Goal: Task Accomplishment & Management: Complete application form

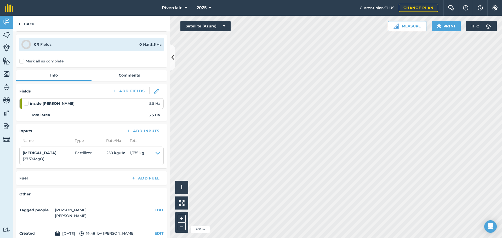
scroll to position [26, 0]
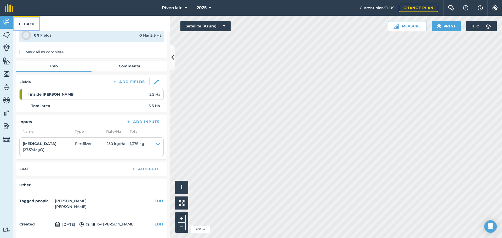
click at [29, 24] on link "Back" at bounding box center [26, 23] width 27 height 15
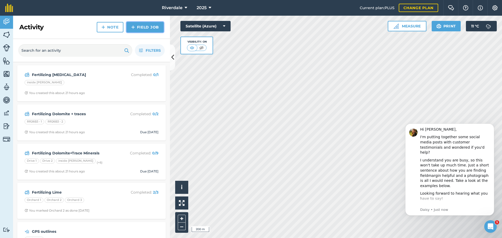
click at [144, 26] on link "Field Job" at bounding box center [145, 27] width 37 height 10
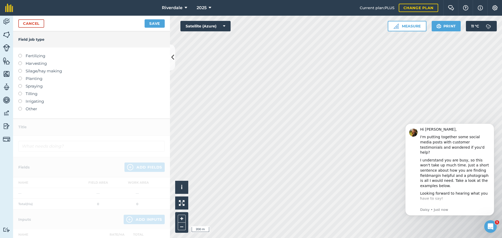
click at [20, 54] on label at bounding box center [21, 54] width 7 height 0
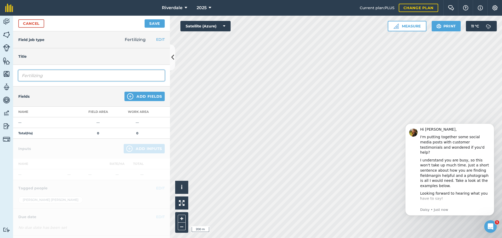
click at [32, 75] on input "Fertilizing" at bounding box center [91, 75] width 146 height 11
click at [44, 75] on input "Fertilizing" at bounding box center [91, 75] width 146 height 11
type input "Fertilizing [MEDICAL_DATA] + traces"
click at [493, 123] on button "Dismiss notification" at bounding box center [492, 125] width 7 height 7
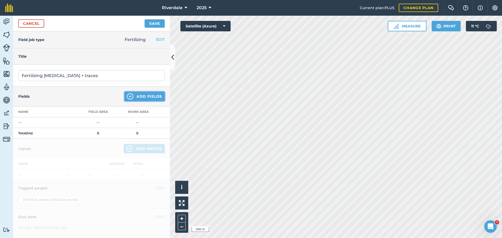
click at [141, 95] on button "Add Fields" at bounding box center [144, 96] width 40 height 9
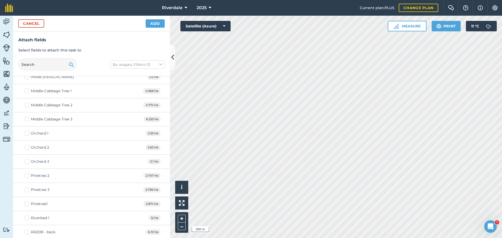
scroll to position [235, 0]
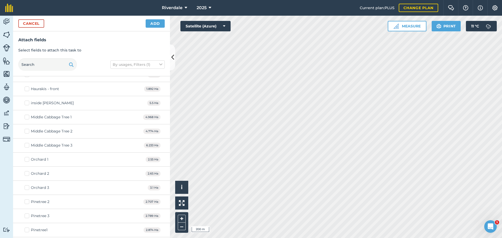
click at [28, 116] on label "Middle Cabbage Tree 1" at bounding box center [48, 117] width 47 height 5
click at [28, 116] on input "Middle Cabbage Tree 1" at bounding box center [26, 116] width 3 height 3
checkbox input "true"
click at [27, 130] on label "Middle Cabbage Tree 2" at bounding box center [49, 131] width 48 height 5
click at [27, 130] on input "Middle Cabbage Tree 2" at bounding box center [26, 130] width 3 height 3
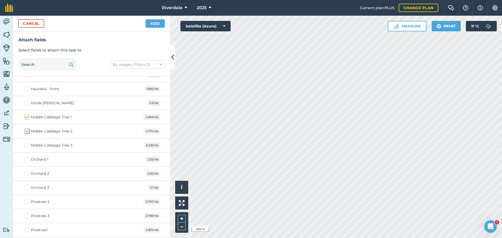
checkbox input "true"
click at [27, 145] on label "Middle Cabbage Tree 3" at bounding box center [49, 145] width 48 height 5
click at [27, 145] on input "Middle Cabbage Tree 3" at bounding box center [26, 144] width 3 height 3
checkbox input "true"
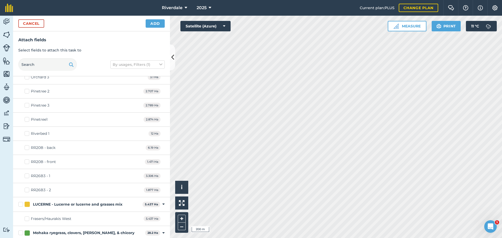
scroll to position [340, 0]
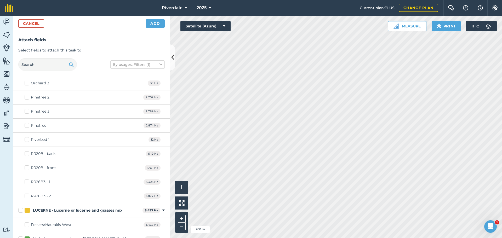
click at [27, 139] on label "Riverbed 1" at bounding box center [37, 139] width 25 height 5
click at [27, 139] on input "Riverbed 1" at bounding box center [26, 138] width 3 height 3
checkbox input "true"
click at [27, 153] on label "RR20B - back" at bounding box center [40, 153] width 31 height 5
click at [27, 153] on input "RR20B - back" at bounding box center [26, 152] width 3 height 3
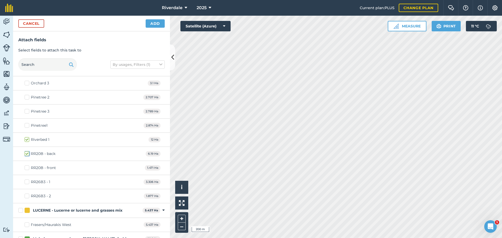
checkbox input "true"
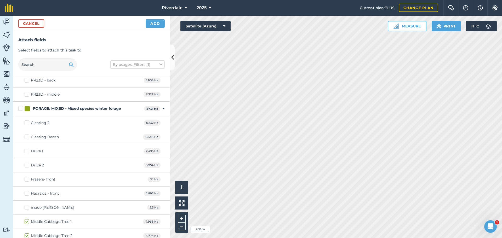
scroll to position [157, 0]
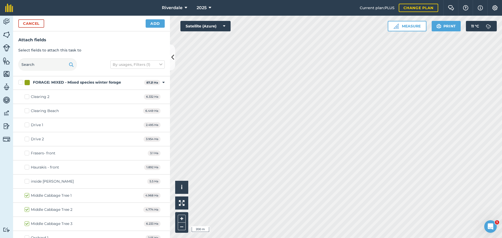
click at [27, 152] on label "Frasers- front" at bounding box center [40, 153] width 31 height 5
click at [27, 152] on input "Frasers- front" at bounding box center [26, 152] width 3 height 3
checkbox input "true"
click at [26, 168] on label "Haurakis - front" at bounding box center [42, 167] width 35 height 5
click at [26, 168] on input "Haurakis - front" at bounding box center [26, 166] width 3 height 3
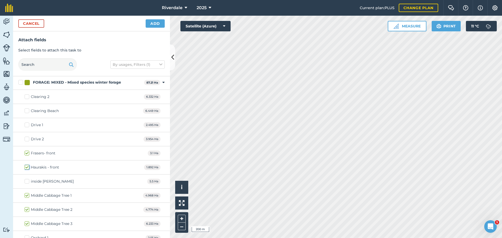
checkbox input "true"
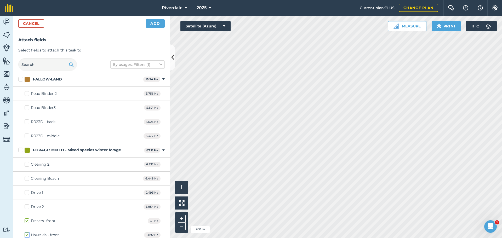
scroll to position [78, 0]
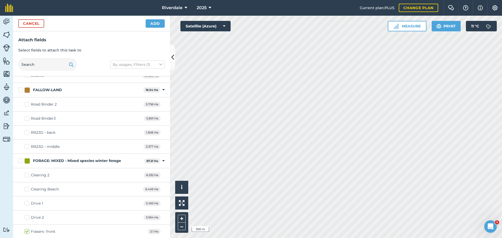
click at [25, 132] on label "RR23D - back" at bounding box center [40, 132] width 31 height 5
click at [25, 132] on input "RR23D - back" at bounding box center [26, 131] width 3 height 3
checkbox input "true"
click at [26, 145] on label "RR23D - middle" at bounding box center [42, 146] width 35 height 5
click at [26, 145] on input "RR23D - middle" at bounding box center [26, 145] width 3 height 3
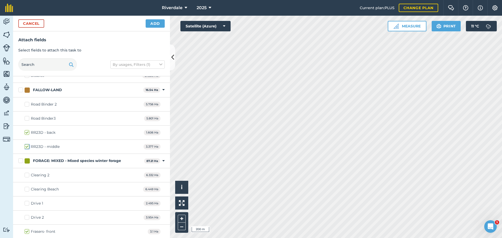
checkbox input "true"
click at [155, 24] on button "Add" at bounding box center [155, 23] width 19 height 8
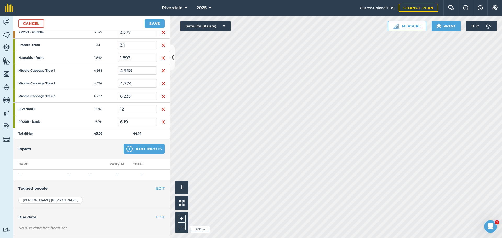
scroll to position [105, 0]
drag, startPoint x: 129, startPoint y: 121, endPoint x: 124, endPoint y: 121, distance: 5.5
click at [124, 121] on input "6.19" at bounding box center [137, 121] width 39 height 8
type input "6"
click at [130, 110] on input "12" at bounding box center [137, 109] width 39 height 8
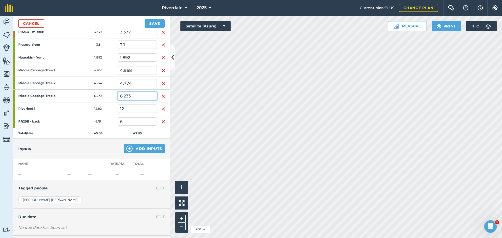
drag, startPoint x: 133, startPoint y: 96, endPoint x: 124, endPoint y: 96, distance: 8.9
click at [124, 96] on input "6.233" at bounding box center [137, 96] width 39 height 8
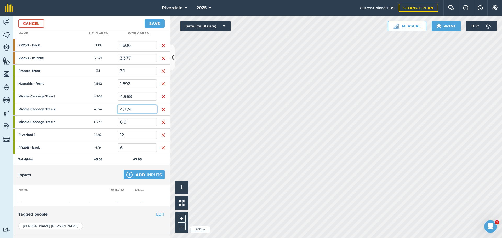
type input "6"
click at [131, 108] on input "4.774" at bounding box center [137, 109] width 39 height 8
drag, startPoint x: 132, startPoint y: 109, endPoint x: 124, endPoint y: 109, distance: 7.1
click at [124, 109] on input "4.774" at bounding box center [137, 109] width 39 height 8
type input "4.6"
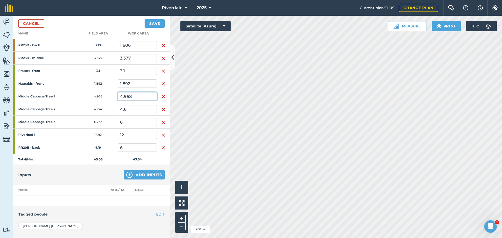
click at [131, 95] on input "4.968" at bounding box center [137, 96] width 39 height 8
drag, startPoint x: 133, startPoint y: 95, endPoint x: 127, endPoint y: 96, distance: 6.0
click at [127, 96] on input "4.968" at bounding box center [137, 96] width 39 height 8
type input "4.9"
click at [123, 71] on input "3.1" at bounding box center [137, 71] width 39 height 8
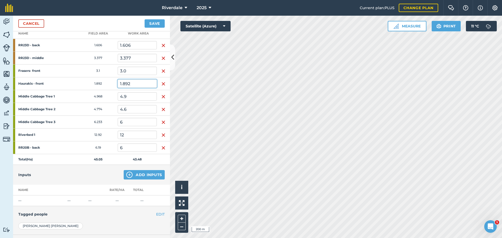
type input "3"
drag, startPoint x: 130, startPoint y: 84, endPoint x: 126, endPoint y: 84, distance: 4.4
click at [126, 84] on input "1.892" at bounding box center [137, 83] width 39 height 8
type input "1.88"
click at [139, 73] on input "3" at bounding box center [137, 71] width 39 height 8
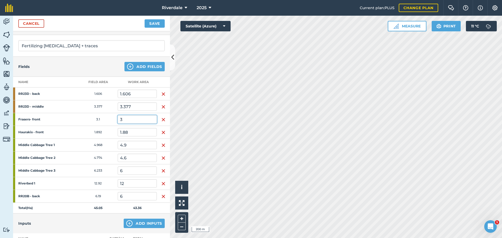
scroll to position [26, 0]
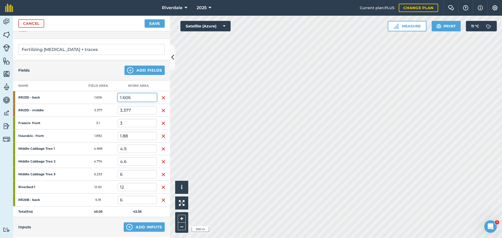
drag, startPoint x: 131, startPoint y: 97, endPoint x: 125, endPoint y: 97, distance: 5.2
click at [125, 97] on input "1.606" at bounding box center [137, 97] width 39 height 8
type input "1.6"
drag, startPoint x: 133, startPoint y: 110, endPoint x: 121, endPoint y: 110, distance: 12.0
click at [121, 110] on input "3.377" at bounding box center [137, 110] width 39 height 8
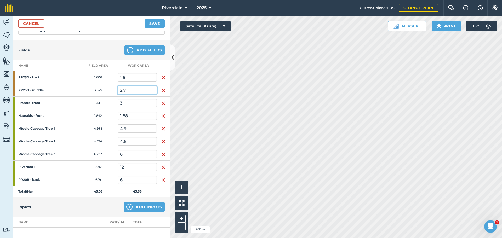
scroll to position [52, 0]
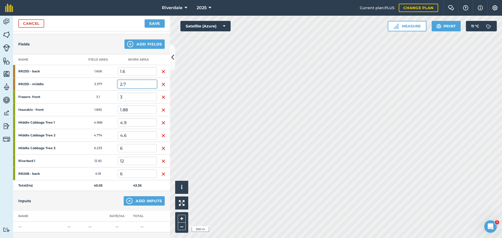
type input "2.7"
click at [134, 98] on input "3" at bounding box center [137, 97] width 39 height 8
click at [161, 122] on img "button" at bounding box center [163, 123] width 4 height 6
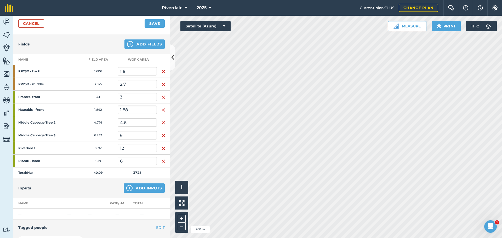
click at [162, 123] on img "button" at bounding box center [163, 123] width 4 height 6
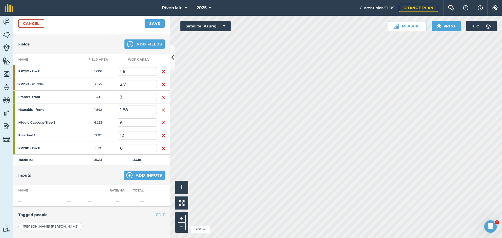
click at [162, 122] on img "button" at bounding box center [163, 123] width 4 height 6
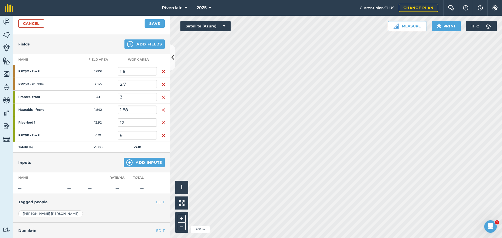
click at [161, 122] on img "button" at bounding box center [163, 123] width 4 height 6
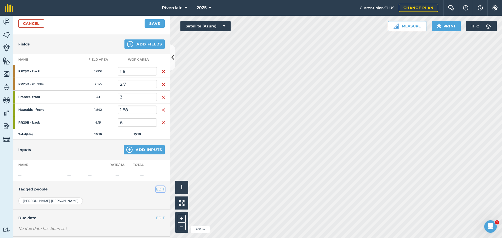
click at [158, 189] on button "EDIT" at bounding box center [160, 189] width 9 height 6
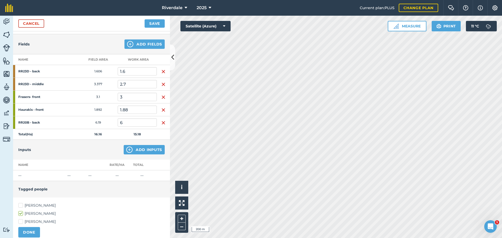
click at [21, 205] on label "[PERSON_NAME]" at bounding box center [91, 205] width 146 height 5
click at [21, 205] on input "[PERSON_NAME]" at bounding box center [19, 204] width 3 height 3
checkbox input "true"
click at [135, 149] on button "Add Inputs" at bounding box center [144, 149] width 41 height 9
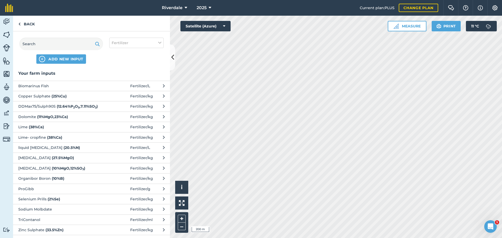
click at [40, 158] on span "[MEDICAL_DATA] ( 27.5 % MgO )" at bounding box center [60, 158] width 85 height 6
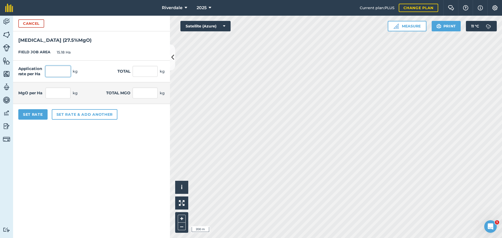
click at [55, 71] on input "text" at bounding box center [57, 71] width 25 height 11
type input "280"
type input "4,250.4"
type input "77"
type input "1,168.86"
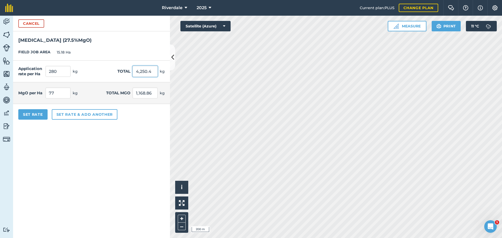
click at [139, 71] on input "4,250.4" at bounding box center [145, 71] width 25 height 11
click at [67, 115] on button "Set rate & add another" at bounding box center [85, 114] width 66 height 10
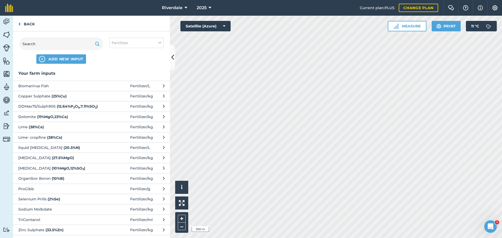
click at [99, 179] on span "Organibor Boron ( 10 % B )" at bounding box center [60, 179] width 85 height 6
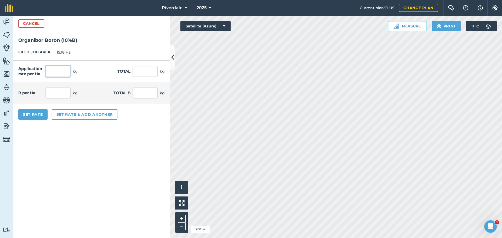
click at [54, 72] on input "text" at bounding box center [57, 71] width 25 height 11
type input "3.5"
type input "53.13"
type input "0.35"
type input "5.313"
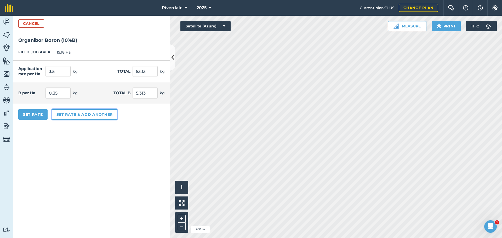
click at [66, 115] on button "Set rate & add another" at bounding box center [85, 114] width 66 height 10
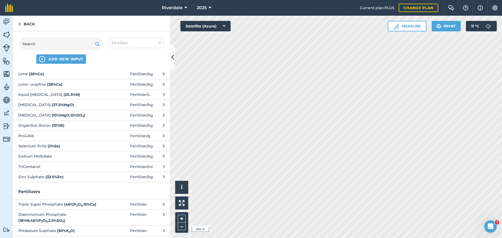
scroll to position [0, 0]
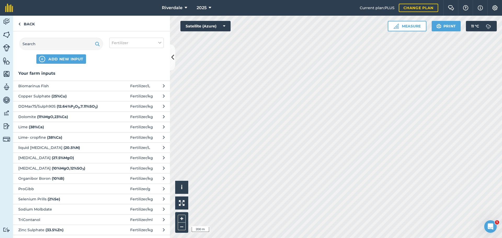
click at [50, 96] on span "Copper Sulphate ( 25 % Cu )" at bounding box center [60, 96] width 85 height 6
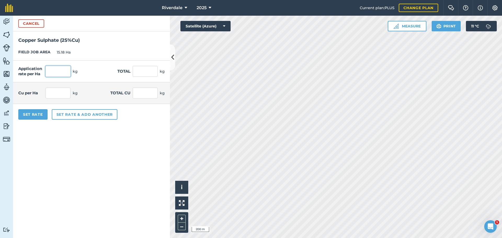
click at [56, 73] on input "text" at bounding box center [57, 71] width 25 height 11
type input "2"
type input "30.36"
type input "0.5"
type input "7.59"
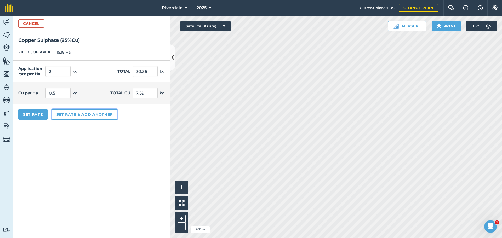
click at [71, 114] on button "Set rate & add another" at bounding box center [85, 114] width 66 height 10
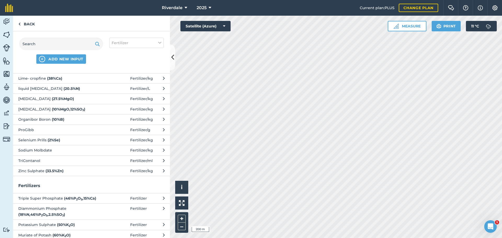
scroll to position [78, 0]
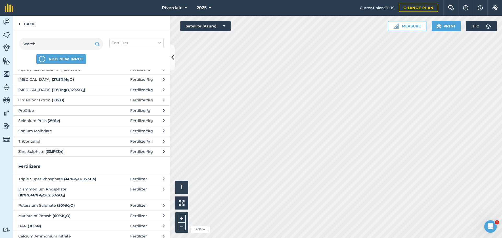
click at [55, 151] on strong "( 33.5 % Zn )" at bounding box center [54, 151] width 18 height 5
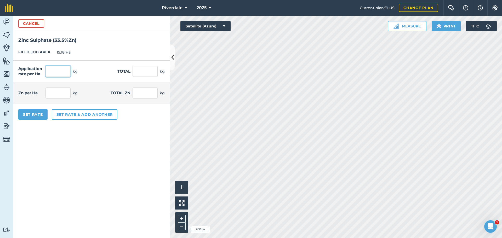
click at [55, 72] on input "text" at bounding box center [57, 71] width 25 height 11
type input "3.5"
type input "53.13"
type input "1.173"
type input "17.799"
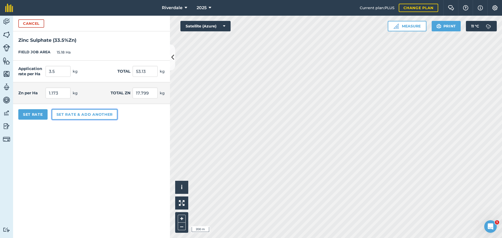
click at [77, 112] on button "Set rate & add another" at bounding box center [85, 114] width 66 height 10
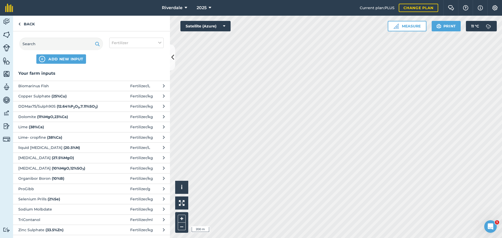
click at [34, 200] on span "Selenium Prills ( 2 % Se )" at bounding box center [60, 199] width 85 height 6
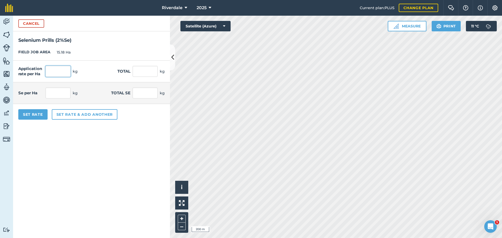
click at [60, 72] on input "text" at bounding box center [57, 71] width 25 height 11
type input "0.5"
type input "7.59"
type input "0.01"
type input "0.152"
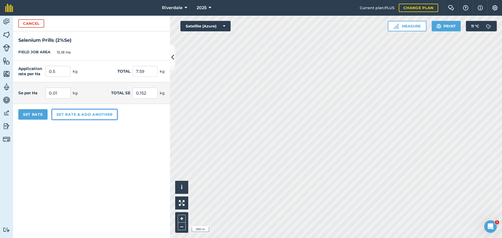
click at [79, 115] on button "Set rate & add another" at bounding box center [85, 114] width 66 height 10
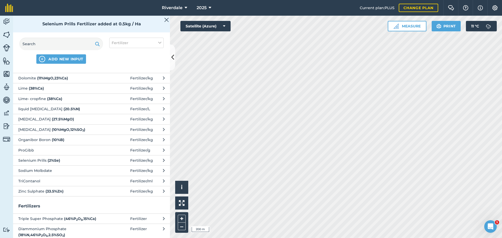
scroll to position [52, 0]
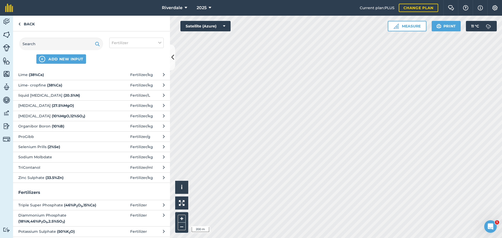
click at [47, 158] on span "Sodium Molbdate" at bounding box center [60, 157] width 85 height 6
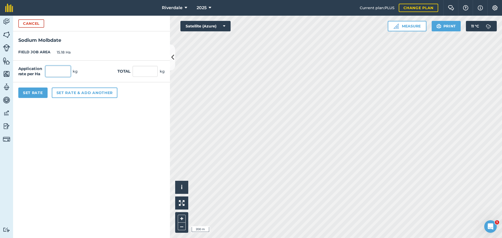
click at [52, 72] on input "text" at bounding box center [57, 71] width 25 height 11
type input "0.25"
type input "3.795"
click at [151, 71] on input "3.795" at bounding box center [145, 71] width 25 height 11
click at [31, 92] on button "Set Rate" at bounding box center [32, 93] width 29 height 10
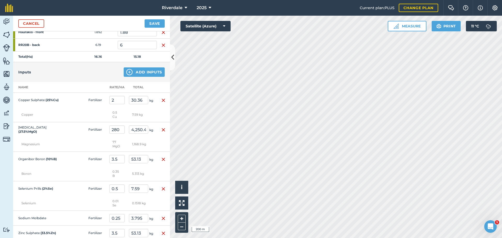
scroll to position [131, 0]
drag, startPoint x: 120, startPoint y: 129, endPoint x: 115, endPoint y: 129, distance: 5.0
click at [115, 129] on input "280" at bounding box center [116, 129] width 15 height 8
type input "271.25"
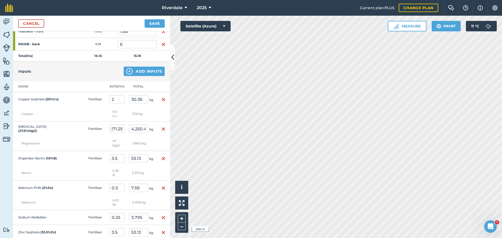
type input "4,117.575"
click at [89, 148] on td "Magnesium" at bounding box center [60, 143] width 94 height 15
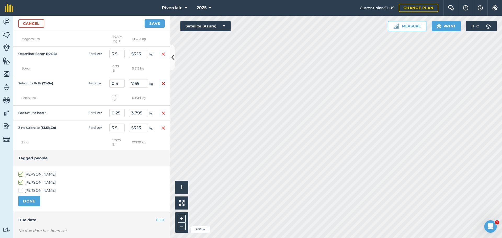
scroll to position [264, 0]
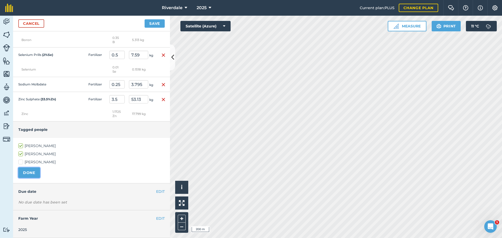
click at [29, 172] on button "DONE" at bounding box center [29, 173] width 22 height 10
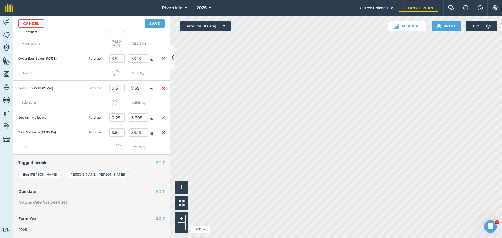
scroll to position [231, 0]
click at [157, 191] on button "EDIT" at bounding box center [160, 192] width 9 height 6
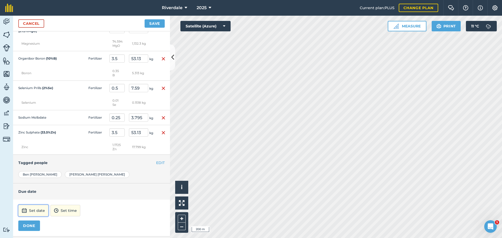
click at [36, 211] on button "Set date" at bounding box center [33, 211] width 30 height 12
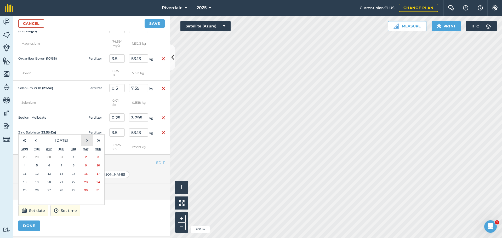
click at [87, 140] on button "›" at bounding box center [87, 141] width 12 height 12
click at [37, 191] on abbr "30" at bounding box center [36, 189] width 3 height 3
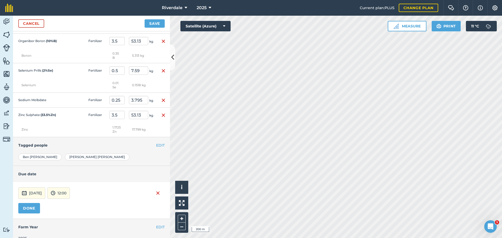
scroll to position [257, 0]
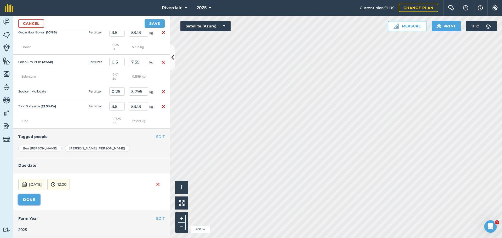
click at [26, 198] on button "DONE" at bounding box center [29, 200] width 22 height 10
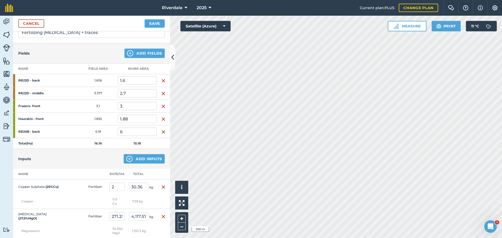
scroll to position [0, 0]
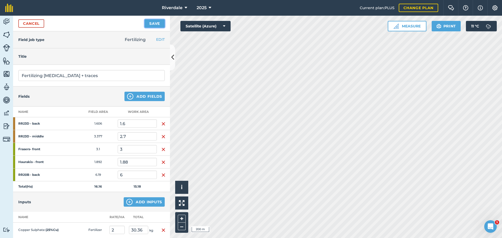
click at [153, 23] on button "Save" at bounding box center [155, 23] width 20 height 8
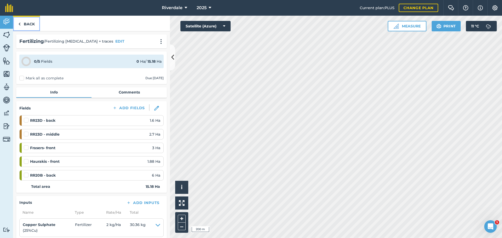
click at [29, 23] on link "Back" at bounding box center [26, 23] width 27 height 15
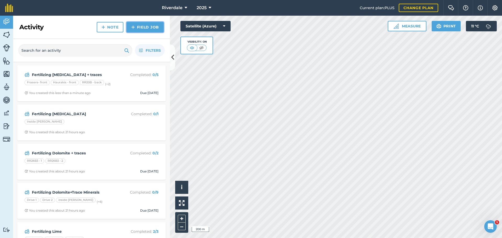
click at [142, 26] on link "Field Job" at bounding box center [145, 27] width 37 height 10
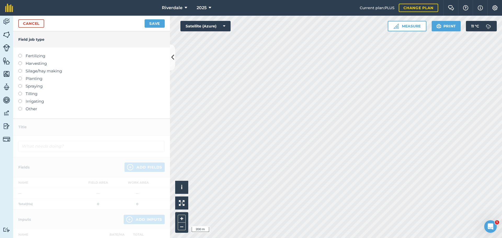
click at [35, 56] on label "Fertilizing" at bounding box center [91, 56] width 146 height 6
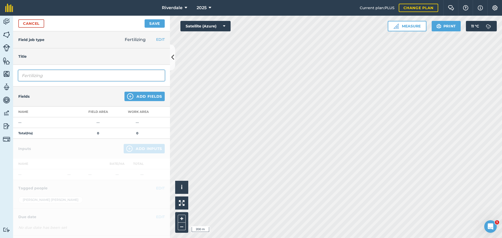
click at [44, 76] on input "Fertilizing" at bounding box center [91, 75] width 146 height 11
type input "Fertilizing [MEDICAL_DATA] + traces"
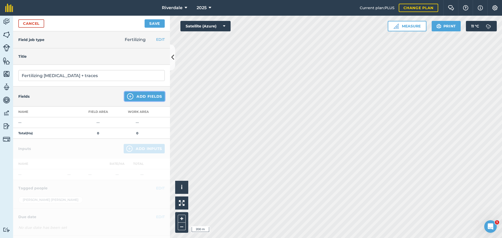
click at [142, 95] on button "Add Fields" at bounding box center [144, 96] width 40 height 9
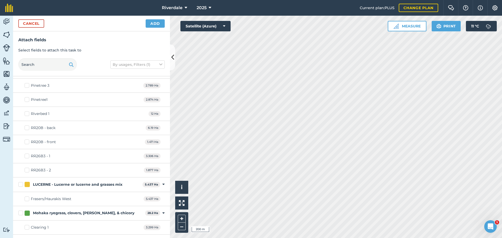
scroll to position [366, 0]
click at [42, 114] on div "Riverbed 1" at bounding box center [40, 113] width 19 height 5
click at [28, 114] on input "Riverbed 1" at bounding box center [26, 112] width 3 height 3
checkbox input "true"
click at [154, 22] on button "Add" at bounding box center [155, 23] width 19 height 8
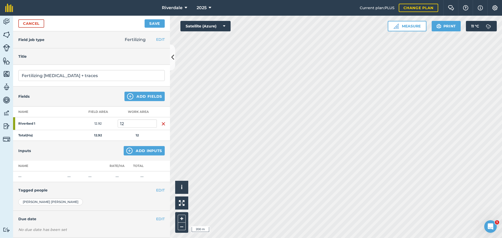
scroll to position [26, 0]
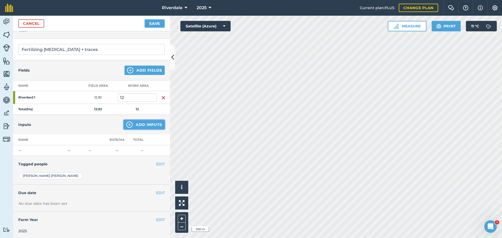
click at [140, 124] on button "Add Inputs" at bounding box center [144, 124] width 41 height 9
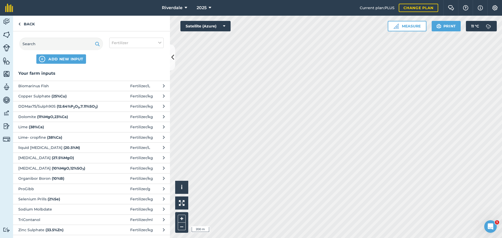
click at [41, 158] on span "[MEDICAL_DATA] ( 27.5 % MgO )" at bounding box center [60, 158] width 85 height 6
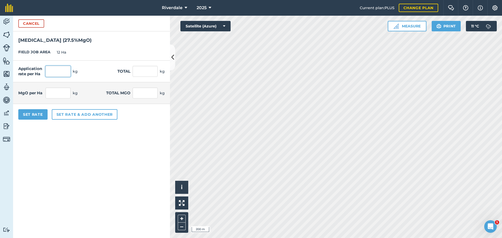
click at [52, 71] on input "text" at bounding box center [57, 71] width 25 height 11
type input "225.25"
type input "2,703"
type input "61.944"
type input "743.325"
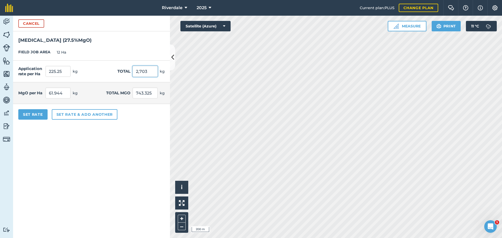
click at [140, 72] on input "2,703" at bounding box center [145, 71] width 25 height 11
click at [73, 114] on button "Set rate & add another" at bounding box center [85, 114] width 66 height 10
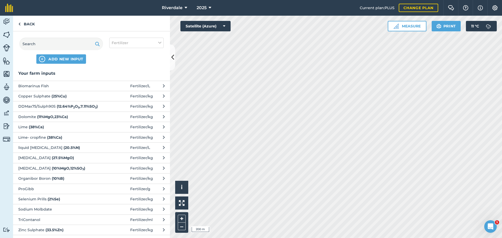
click at [42, 176] on span "Organibor Boron ( 10 % B )" at bounding box center [60, 179] width 85 height 6
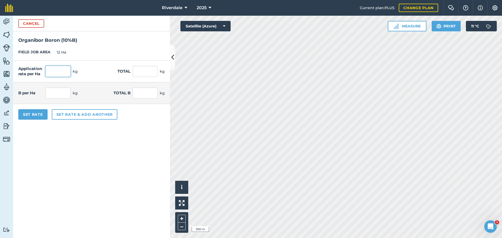
click at [52, 72] on input "text" at bounding box center [57, 71] width 25 height 11
type input "3.5"
type input "42"
type input "0.35"
type input "4.2"
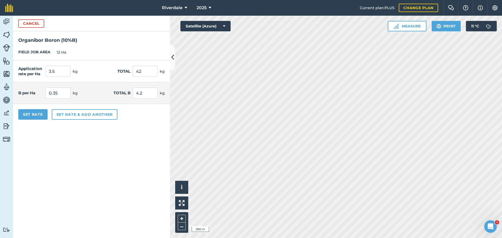
click at [110, 76] on div "Application rate per Ha 3.5 kg Total 42 kg" at bounding box center [91, 72] width 157 height 22
click at [79, 115] on button "Set rate & add another" at bounding box center [85, 114] width 66 height 10
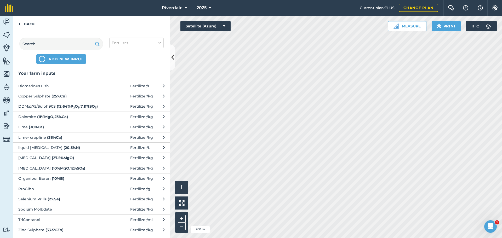
click at [41, 95] on span "Copper Sulphate ( 25 % Cu )" at bounding box center [60, 96] width 85 height 6
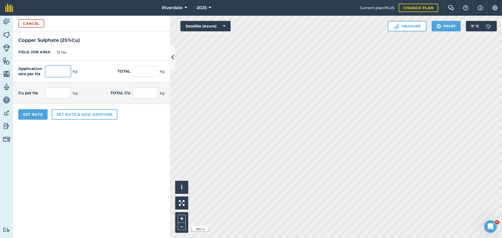
click at [59, 71] on input "text" at bounding box center [57, 71] width 25 height 11
type input "2"
type input "24"
type input "0.5"
type input "6"
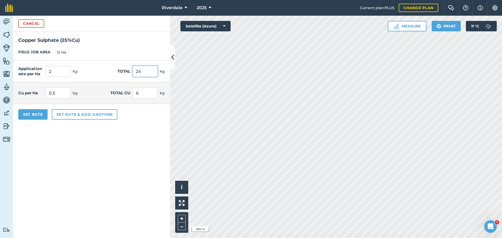
click at [144, 71] on input "24" at bounding box center [145, 71] width 25 height 11
click at [71, 116] on button "Set rate & add another" at bounding box center [85, 114] width 66 height 10
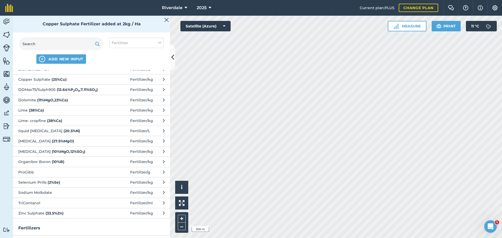
scroll to position [52, 0]
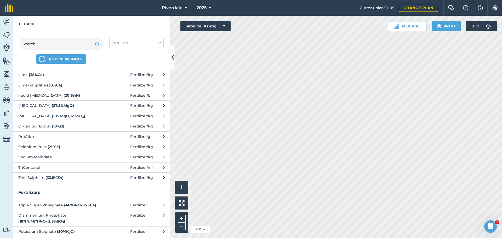
click at [40, 178] on span "Zinc Sulphate ( 33.5 % Zn )" at bounding box center [60, 178] width 85 height 6
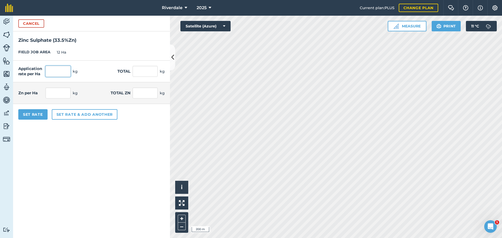
click at [54, 72] on input "text" at bounding box center [57, 71] width 25 height 11
type input "3.5"
type input "42"
type input "1.173"
type input "14.07"
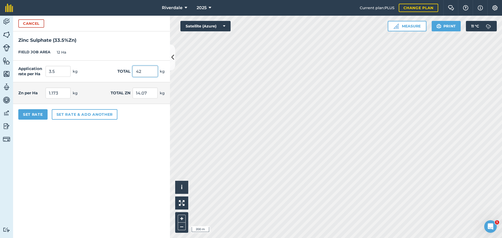
click at [147, 74] on input "42" at bounding box center [145, 71] width 25 height 11
click at [75, 113] on button "Set rate & add another" at bounding box center [85, 114] width 66 height 10
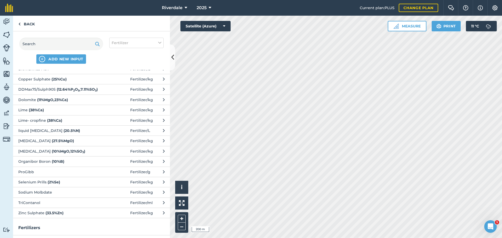
scroll to position [26, 0]
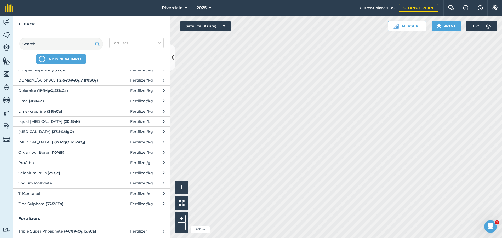
click at [39, 173] on span "Selenium Prills ( 2 % Se )" at bounding box center [60, 173] width 85 height 6
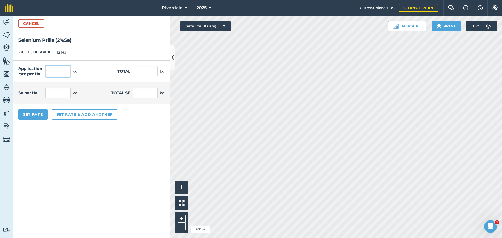
click at [59, 71] on input "text" at bounding box center [57, 71] width 25 height 11
type input "0.5"
type input "6"
type input "0.01"
type input "0.12"
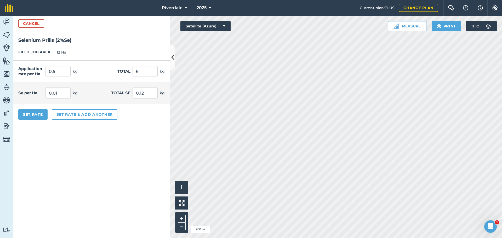
click at [98, 90] on div "Se per Ha 0.01 kg Total Se 0.12 kg" at bounding box center [91, 93] width 157 height 22
click at [80, 113] on button "Set rate & add another" at bounding box center [85, 114] width 66 height 10
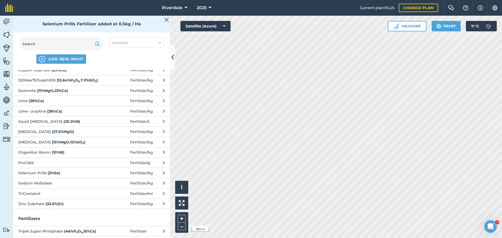
click at [57, 184] on span "Sodium Molbdate" at bounding box center [60, 183] width 85 height 6
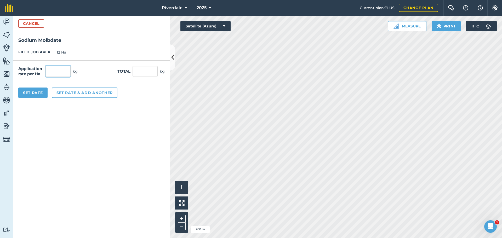
click at [52, 72] on input "text" at bounding box center [57, 71] width 25 height 11
type input "0.25"
type input "3"
click at [142, 72] on input "3" at bounding box center [145, 71] width 25 height 11
click at [81, 93] on button "Set rate & add another" at bounding box center [85, 93] width 66 height 10
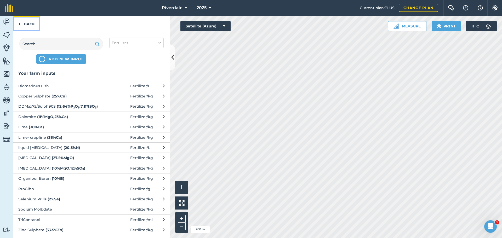
click at [27, 24] on link "Back" at bounding box center [26, 23] width 27 height 15
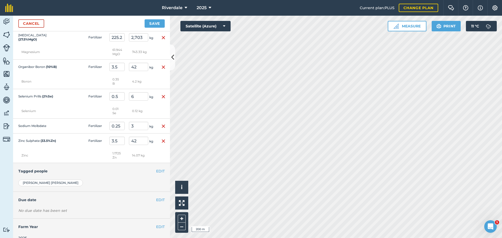
scroll to position [179, 0]
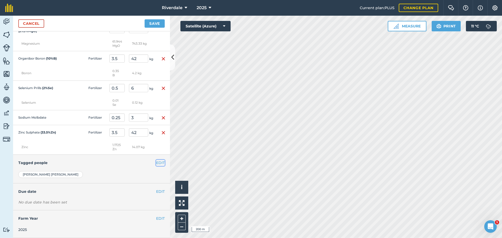
click at [156, 163] on button "EDIT" at bounding box center [160, 163] width 9 height 6
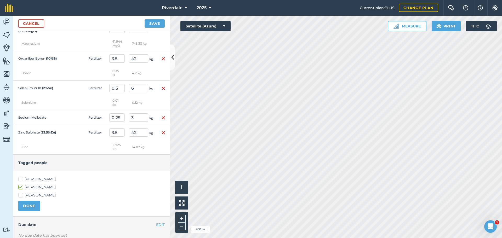
click at [20, 179] on label "[PERSON_NAME]" at bounding box center [91, 178] width 146 height 5
click at [20, 179] on input "[PERSON_NAME]" at bounding box center [19, 177] width 3 height 3
checkbox input "true"
click at [27, 205] on button "DONE" at bounding box center [29, 206] width 22 height 10
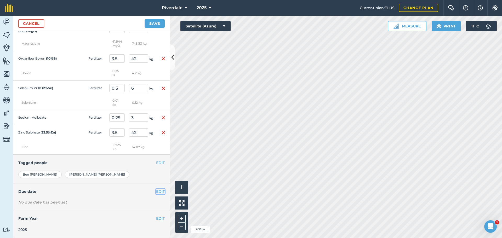
click at [157, 191] on button "EDIT" at bounding box center [160, 192] width 9 height 6
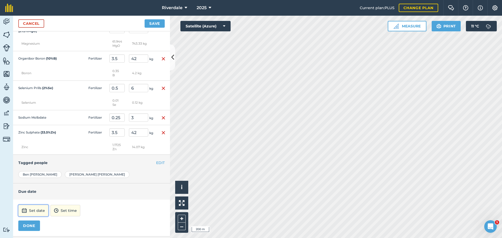
click at [35, 210] on button "Set date" at bounding box center [33, 211] width 30 height 12
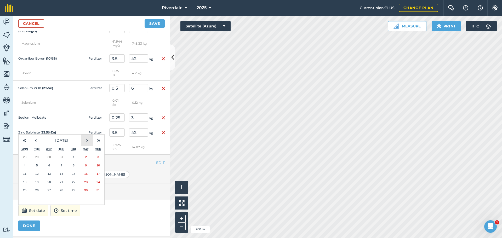
click at [87, 140] on button "›" at bounding box center [87, 141] width 12 height 12
click at [36, 189] on abbr "30" at bounding box center [36, 189] width 3 height 3
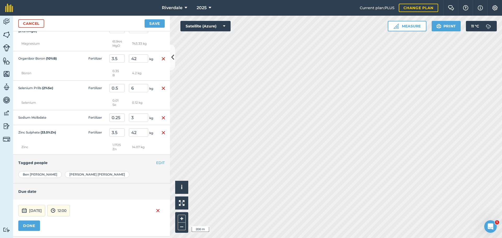
scroll to position [205, 0]
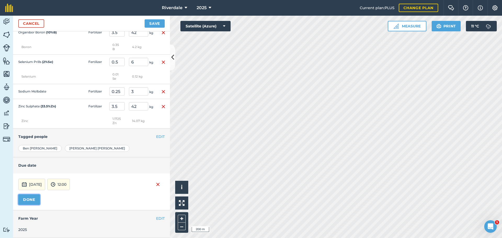
click at [31, 199] on button "DONE" at bounding box center [29, 200] width 22 height 10
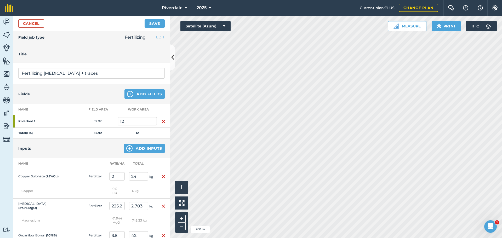
scroll to position [0, 0]
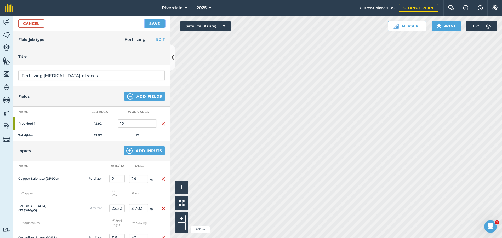
click at [155, 22] on button "Save" at bounding box center [155, 23] width 20 height 8
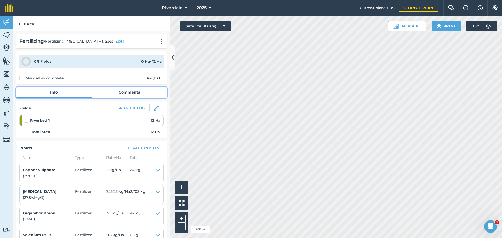
click at [125, 92] on link "Comments" at bounding box center [129, 92] width 75 height 10
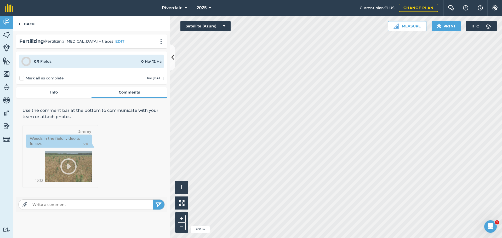
click at [38, 205] on input "text" at bounding box center [91, 204] width 122 height 7
type input "Total rate = 235kg/ha"
click at [88, 222] on div "Back Fertilizing / Fertilizing [MEDICAL_DATA] + traces EDIT 0 / 1 Fields 0 Ha /…" at bounding box center [91, 127] width 157 height 222
click at [108, 137] on div "Use the comment bar at the bottom to communicate with your team or attach photo…" at bounding box center [91, 147] width 151 height 93
click at [157, 203] on img "submit" at bounding box center [158, 205] width 7 height 6
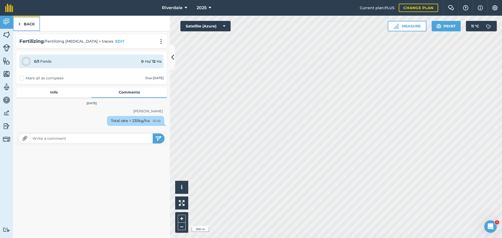
click at [28, 23] on link "Back" at bounding box center [26, 23] width 27 height 15
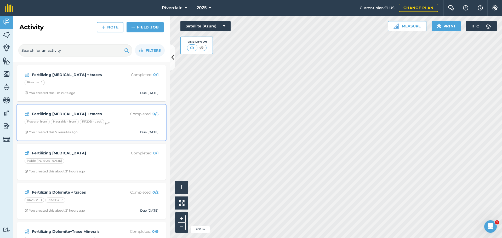
click at [66, 114] on strong "Fertilizing [MEDICAL_DATA] + traces" at bounding box center [73, 114] width 83 height 6
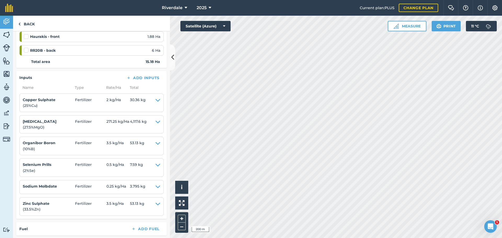
scroll to position [131, 0]
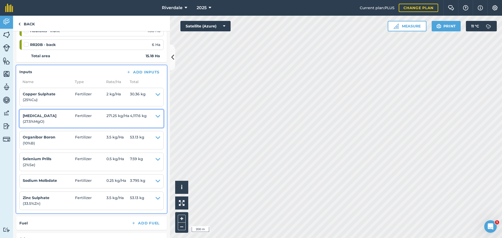
click at [156, 115] on icon at bounding box center [158, 119] width 5 height 12
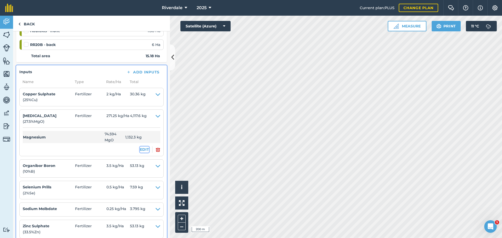
click at [140, 148] on button "EDIT" at bounding box center [144, 150] width 9 height 6
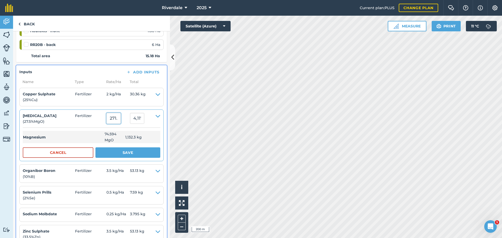
click at [115, 118] on input "271.25" at bounding box center [113, 118] width 14 height 11
type input "270.25"
type input "4,102.3949999999995"
click at [122, 152] on button "Save" at bounding box center [127, 152] width 65 height 10
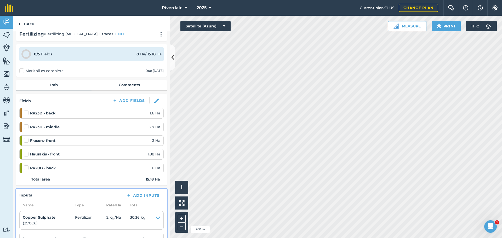
scroll to position [0, 0]
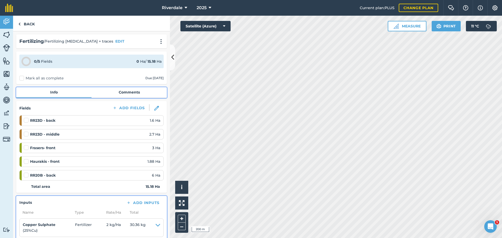
click at [123, 92] on link "Comments" at bounding box center [129, 92] width 75 height 10
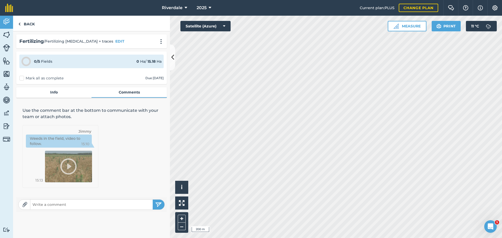
click at [37, 204] on input "text" at bounding box center [91, 204] width 122 height 7
type input "Total rate = 280kg/ha"
click at [159, 204] on img "submit" at bounding box center [158, 205] width 7 height 6
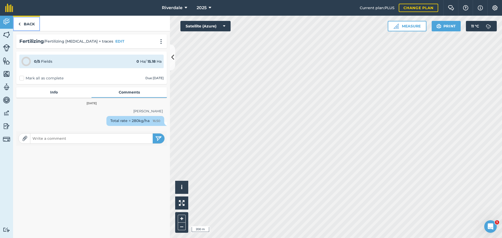
click at [28, 23] on link "Back" at bounding box center [26, 23] width 27 height 15
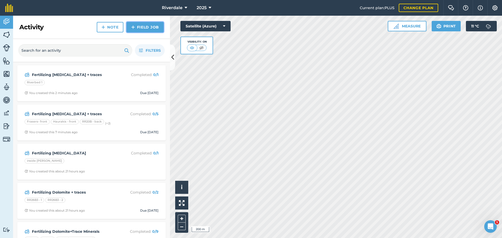
click at [142, 26] on link "Field Job" at bounding box center [145, 27] width 37 height 10
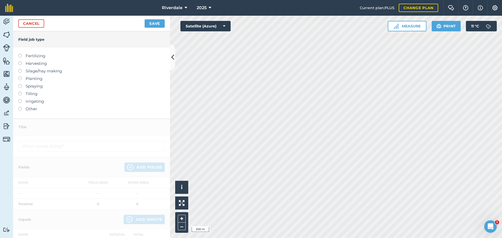
click at [20, 54] on label at bounding box center [21, 54] width 7 height 0
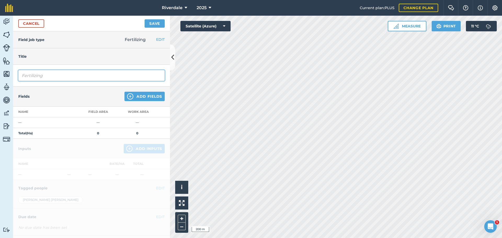
click at [53, 78] on input "Fertilizing" at bounding box center [91, 75] width 146 height 11
type input "Fertilizing [MEDICAL_DATA] + traces"
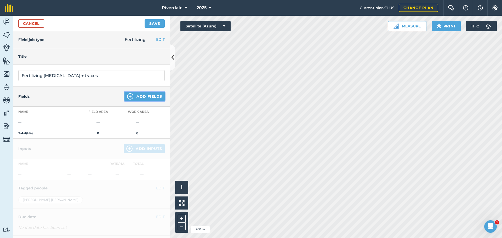
click at [138, 96] on button "Add Fields" at bounding box center [144, 96] width 40 height 9
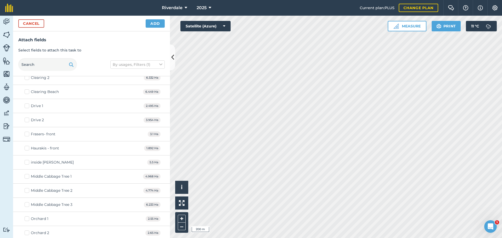
scroll to position [183, 0]
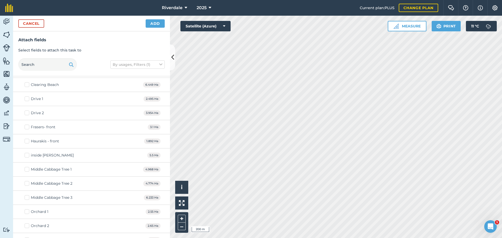
click at [27, 170] on label "Middle Cabbage Tree 1" at bounding box center [48, 169] width 47 height 5
click at [27, 170] on input "Middle Cabbage Tree 1" at bounding box center [26, 168] width 3 height 3
checkbox input "true"
click at [27, 183] on label "Middle Cabbage Tree 2" at bounding box center [49, 183] width 48 height 5
click at [27, 183] on input "Middle Cabbage Tree 2" at bounding box center [26, 182] width 3 height 3
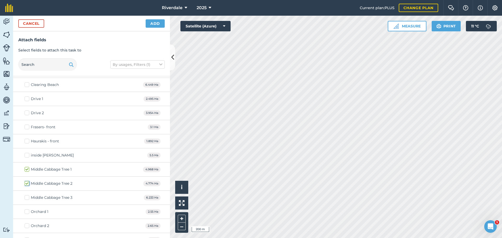
checkbox input "true"
click at [26, 197] on label "Middle Cabbage Tree 3" at bounding box center [49, 197] width 48 height 5
click at [26, 197] on input "Middle Cabbage Tree 3" at bounding box center [26, 196] width 3 height 3
checkbox input "true"
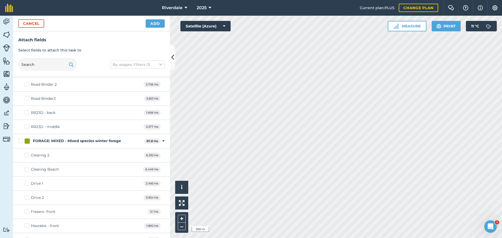
scroll to position [26, 0]
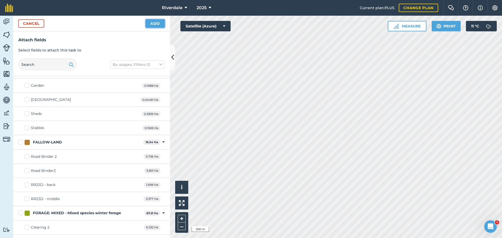
click at [157, 23] on button "Add" at bounding box center [155, 23] width 19 height 8
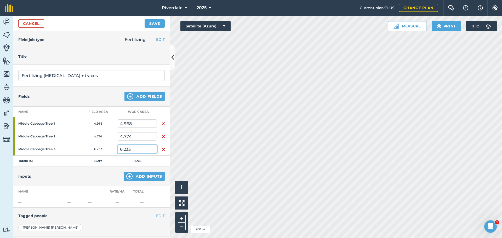
drag, startPoint x: 131, startPoint y: 149, endPoint x: 124, endPoint y: 149, distance: 6.5
click at [124, 149] on input "6.233" at bounding box center [137, 149] width 39 height 8
type input "6"
drag, startPoint x: 132, startPoint y: 136, endPoint x: 125, endPoint y: 136, distance: 7.1
click at [125, 136] on input "4.774" at bounding box center [137, 136] width 39 height 8
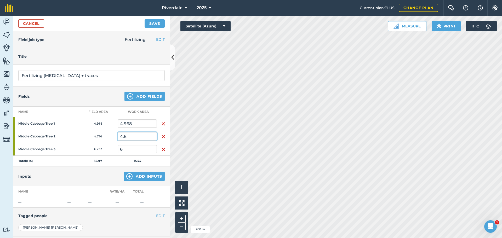
type input "4.6"
drag, startPoint x: 131, startPoint y: 123, endPoint x: 128, endPoint y: 123, distance: 3.7
click at [128, 123] on input "4.968" at bounding box center [137, 123] width 39 height 8
type input "4.9"
click at [104, 180] on div "Inputs Add Inputs" at bounding box center [91, 177] width 157 height 20
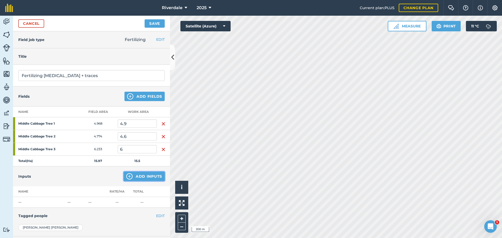
click at [139, 177] on button "Add Inputs" at bounding box center [144, 176] width 41 height 9
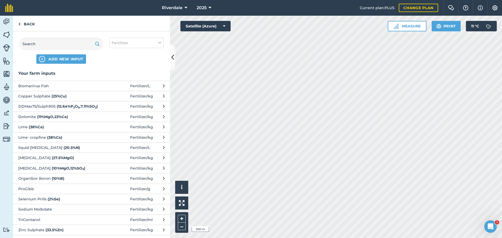
click at [44, 159] on span "[MEDICAL_DATA] ( 27.5 % MgO )" at bounding box center [60, 158] width 85 height 6
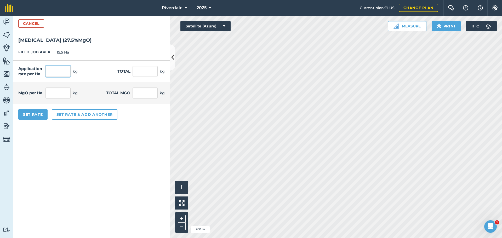
click at [49, 71] on input "text" at bounding box center [57, 71] width 25 height 11
type input "330.25"
type input "5,118.875"
type input "90.819"
type input "1,407.691"
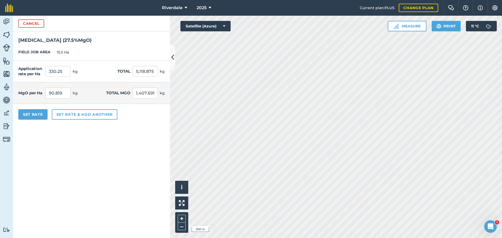
click at [92, 91] on div "MgO per Ha 90.819 kg Total MgO 1,407.691 kg" at bounding box center [91, 93] width 157 height 22
click at [78, 114] on button "Set rate & add another" at bounding box center [85, 114] width 66 height 10
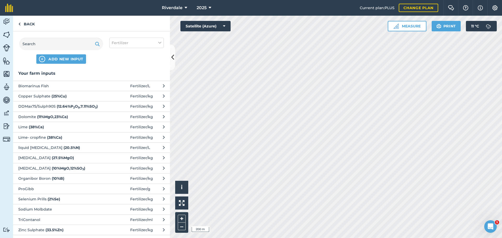
click at [44, 178] on span "Organibor Boron ( 10 % B )" at bounding box center [60, 179] width 85 height 6
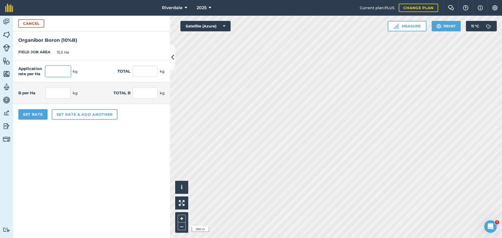
click at [58, 71] on input "text" at bounding box center [57, 71] width 25 height 11
type input "3.5"
type input "54.25"
type input "0.35"
type input "5.425"
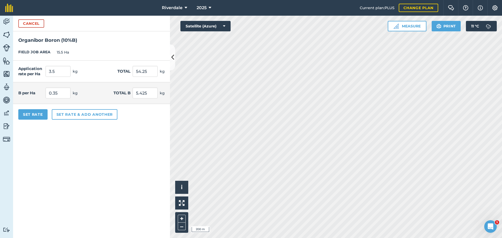
click at [87, 92] on div "B per Ha 0.35 kg Total B 5.425 kg" at bounding box center [91, 93] width 157 height 22
click at [79, 115] on button "Set rate & add another" at bounding box center [85, 114] width 66 height 10
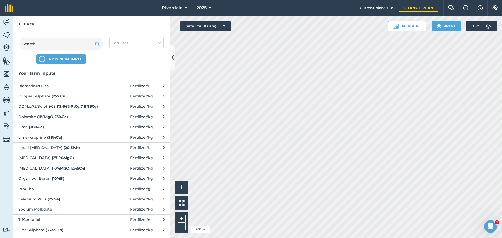
click at [41, 97] on span "Copper Sulphate ( 25 % Cu )" at bounding box center [60, 96] width 85 height 6
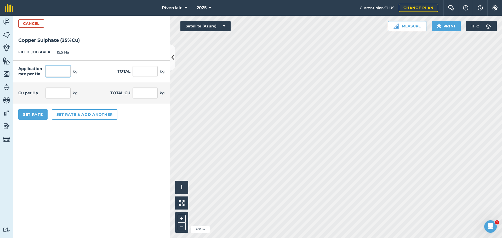
click at [53, 72] on input "text" at bounding box center [57, 71] width 25 height 11
type input "2"
type input "31"
type input "0.5"
type input "7.75"
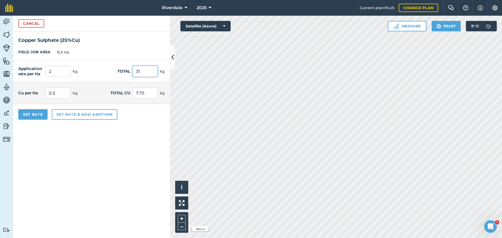
click at [145, 71] on input "31" at bounding box center [145, 71] width 25 height 11
click at [83, 116] on button "Set rate & add another" at bounding box center [85, 114] width 66 height 10
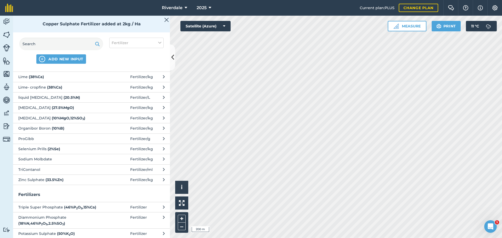
scroll to position [52, 0]
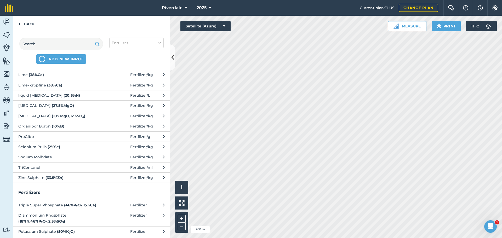
click at [38, 176] on span "Zinc Sulphate ( 33.5 % Zn )" at bounding box center [60, 178] width 85 height 6
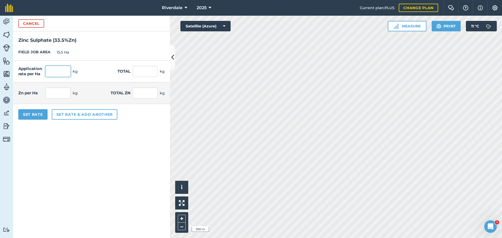
click at [56, 72] on input "text" at bounding box center [57, 71] width 25 height 11
type input "3.5"
type input "54.25"
type input "1.173"
type input "18.174"
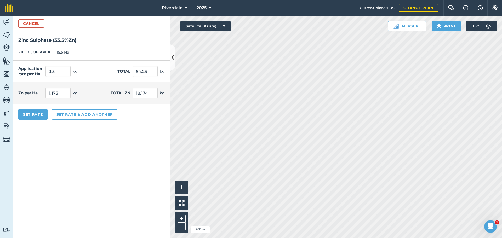
click at [99, 70] on div "Application rate per Ha 3.5 kg Total 54.25 kg" at bounding box center [91, 72] width 157 height 22
click at [86, 115] on button "Set rate & add another" at bounding box center [85, 114] width 66 height 10
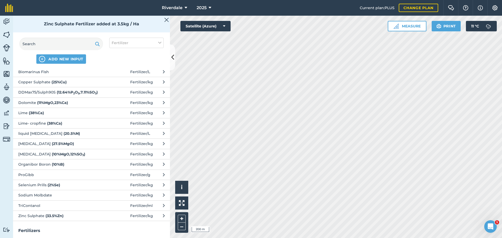
scroll to position [26, 0]
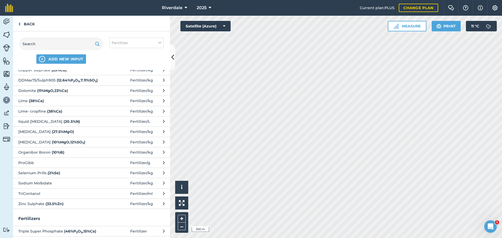
click at [70, 174] on span "Selenium Prills ( 2 % Se )" at bounding box center [60, 173] width 85 height 6
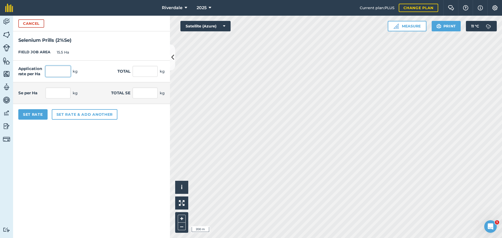
click at [53, 73] on input "text" at bounding box center [57, 71] width 25 height 11
type input "0.5"
type input "7.75"
type input "0.01"
type input "0.155"
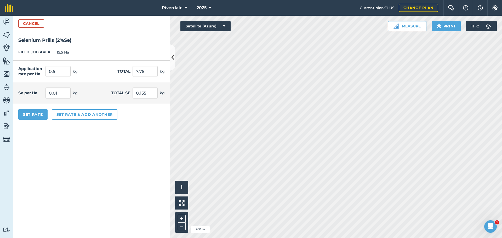
click at [103, 68] on div "Application rate per Ha 0.5 kg Total 7.75 kg" at bounding box center [91, 72] width 157 height 22
click at [71, 115] on button "Set rate & add another" at bounding box center [85, 114] width 66 height 10
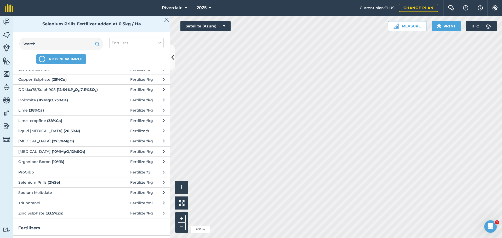
scroll to position [52, 0]
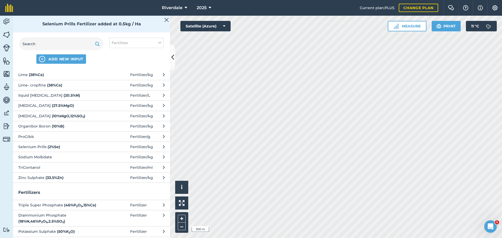
click at [53, 156] on span "Sodium Molbdate" at bounding box center [60, 157] width 85 height 6
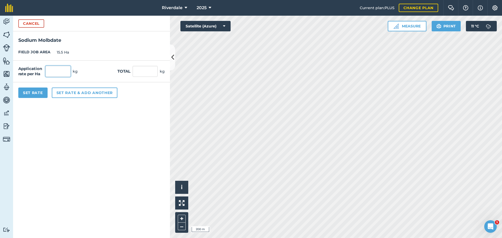
click at [53, 73] on input "text" at bounding box center [57, 71] width 25 height 11
type input "0.25"
type input "3.875"
click at [93, 66] on div "Application rate per Ha 0.25 kg Total 3.875 kg" at bounding box center [91, 72] width 157 height 22
click at [27, 91] on button "Set Rate" at bounding box center [32, 93] width 29 height 10
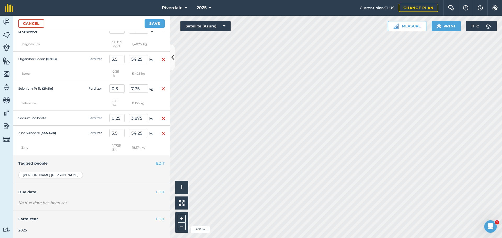
scroll to position [205, 0]
click at [156, 161] on button "EDIT" at bounding box center [160, 163] width 9 height 6
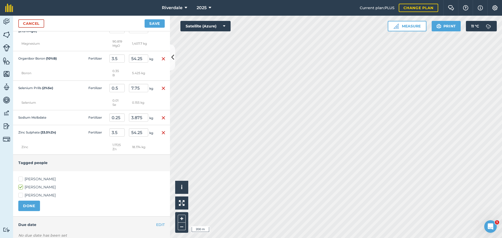
click at [22, 178] on label "[PERSON_NAME]" at bounding box center [91, 178] width 146 height 5
click at [22, 178] on input "[PERSON_NAME]" at bounding box center [19, 177] width 3 height 3
checkbox input "true"
click at [24, 203] on button "DONE" at bounding box center [29, 206] width 22 height 10
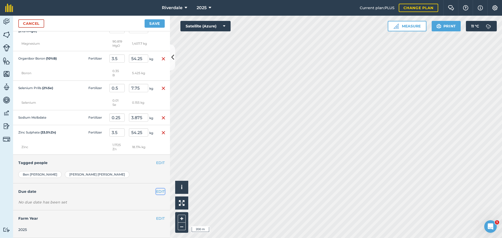
click at [157, 191] on button "EDIT" at bounding box center [160, 192] width 9 height 6
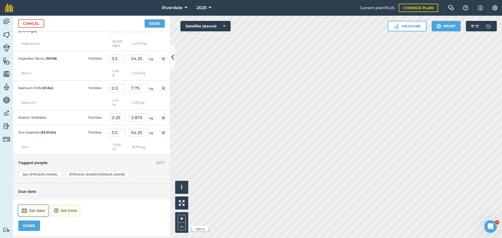
click at [30, 209] on button "Set date" at bounding box center [33, 211] width 30 height 12
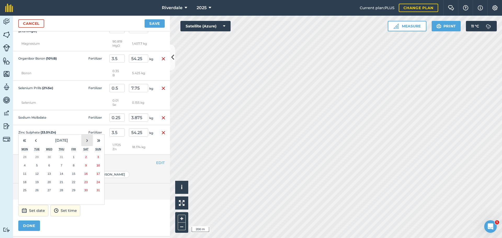
click at [87, 140] on button "›" at bounding box center [87, 141] width 12 height 12
click at [38, 190] on abbr "30" at bounding box center [36, 189] width 3 height 3
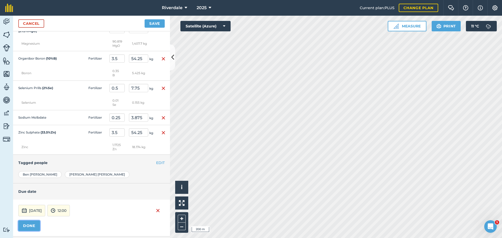
click at [27, 224] on button "DONE" at bounding box center [29, 226] width 22 height 10
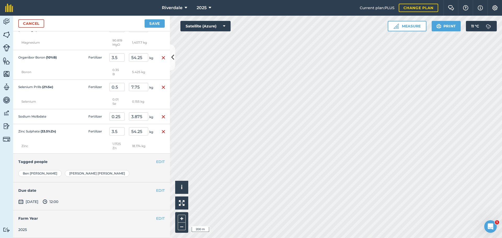
scroll to position [75, 0]
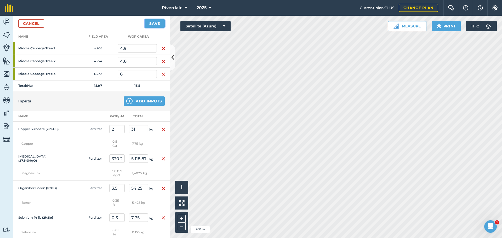
click at [154, 23] on button "Save" at bounding box center [155, 23] width 20 height 8
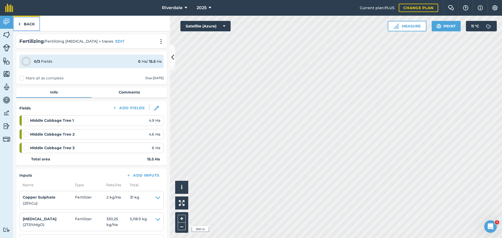
click at [28, 22] on link "Back" at bounding box center [26, 23] width 27 height 15
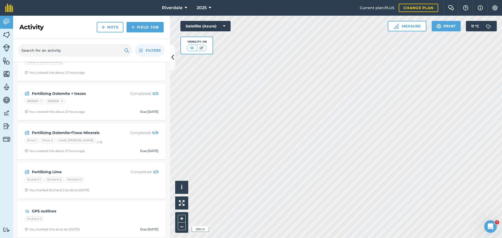
scroll to position [157, 0]
